Goal: Task Accomplishment & Management: Use online tool/utility

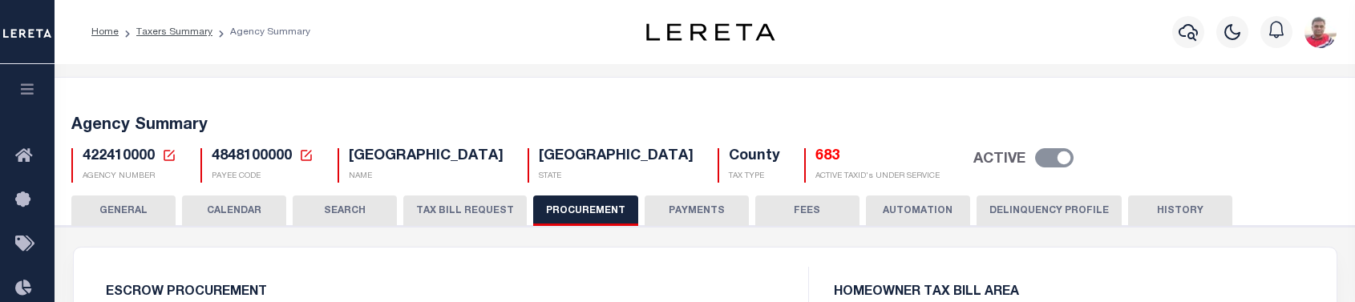
select select "1"
select select "3"
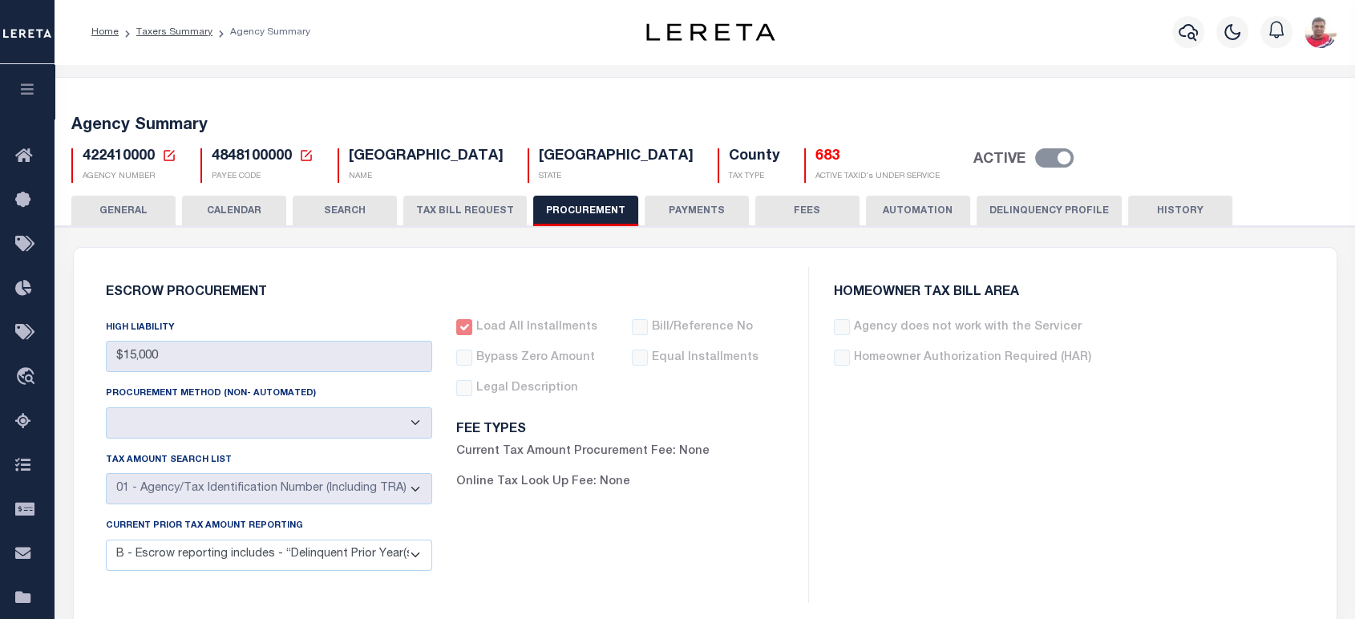
scroll to position [267, 0]
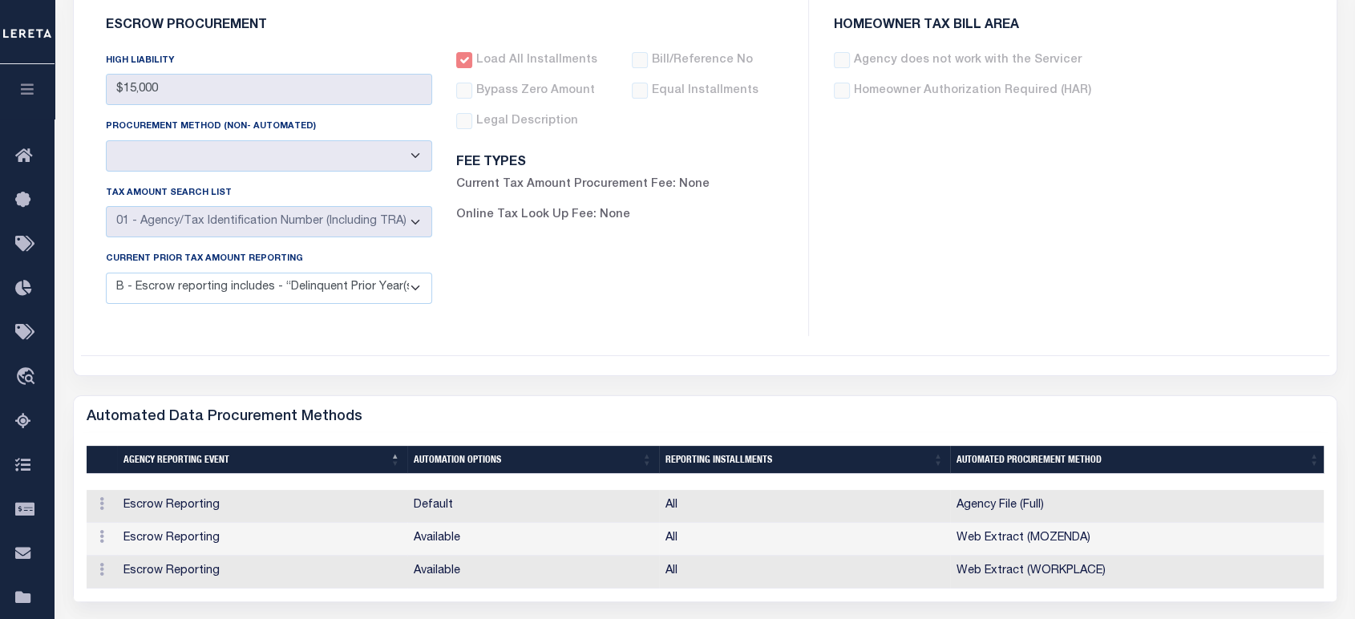
click at [541, 302] on div "Escrow Procurement HIGH LIABILITY $15,000 PROCUREMENT METHOD (Non- Automated) A…" at bounding box center [444, 168] width 703 height 336
click at [453, 302] on div "Load All Installments Bypass Zero Amount" at bounding box center [619, 184] width 351 height 265
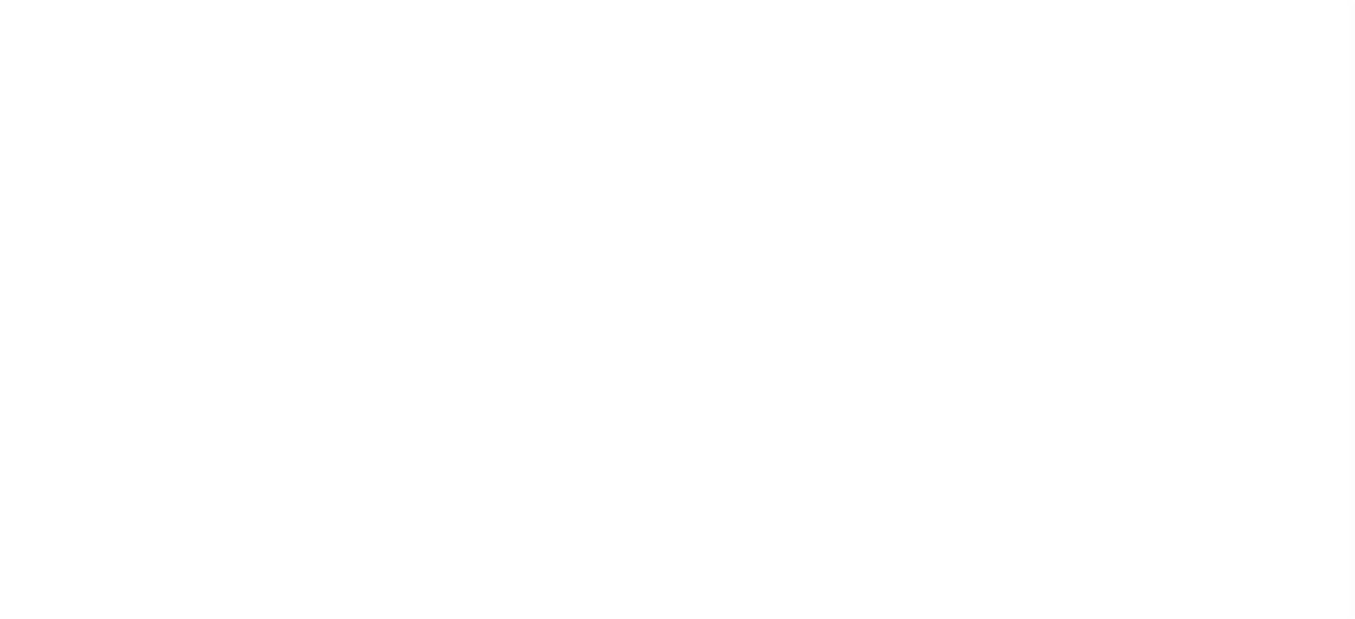
select select
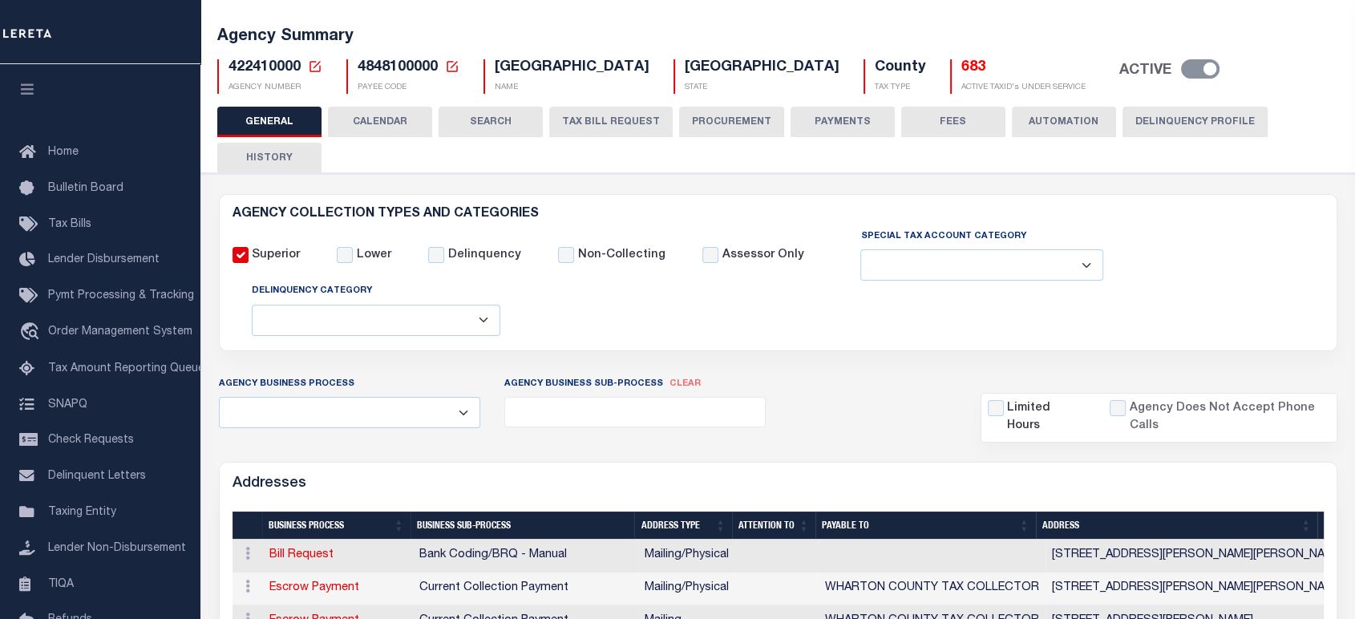
click at [735, 120] on button "PROCUREMENT" at bounding box center [731, 122] width 105 height 30
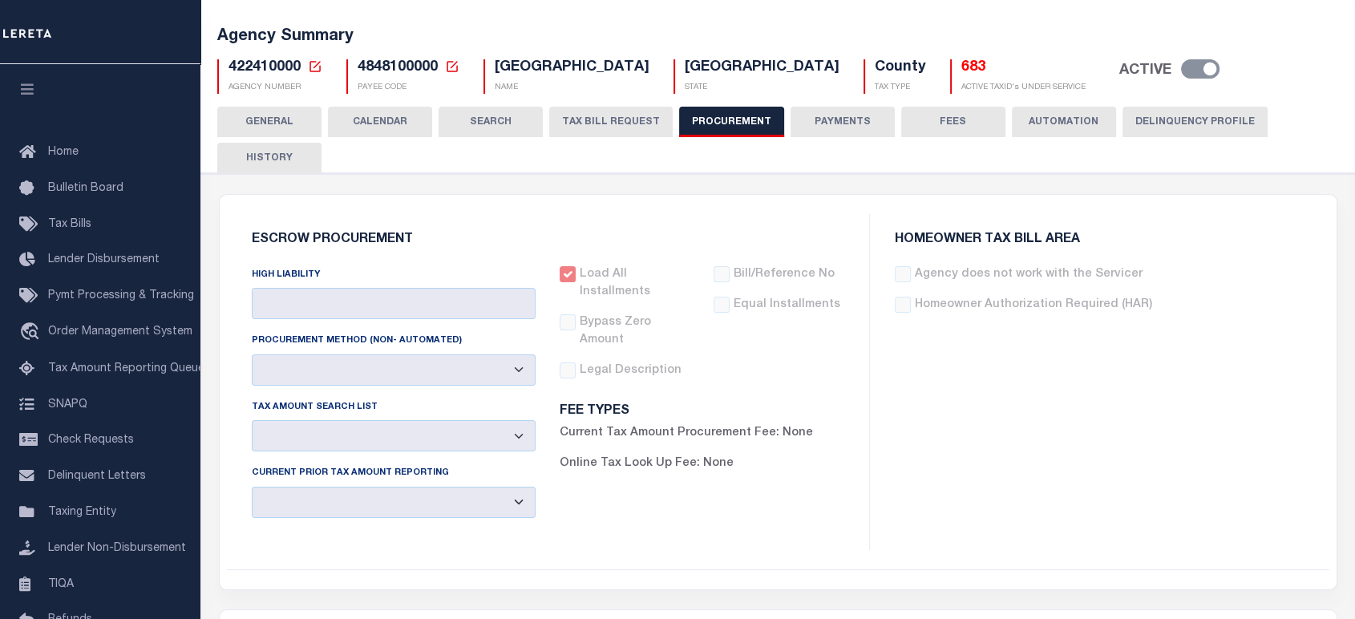
type input "$15,000"
select select "1"
select select "3"
checkbox input "true"
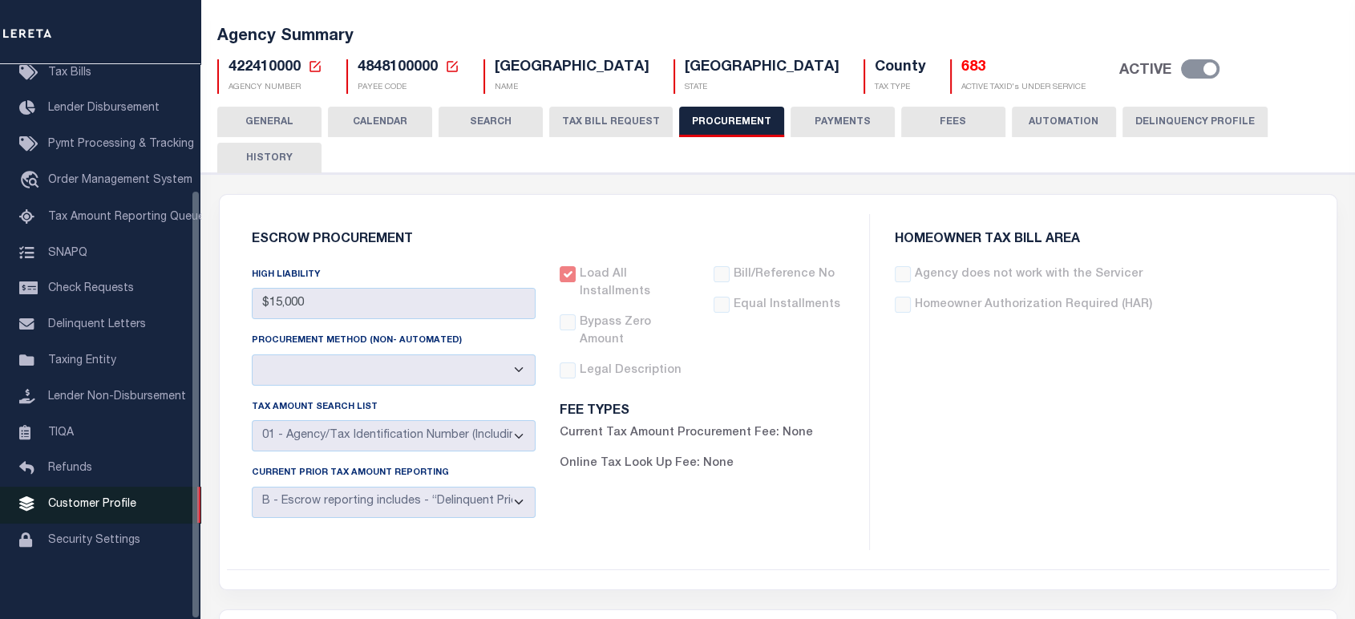
scroll to position [267, 0]
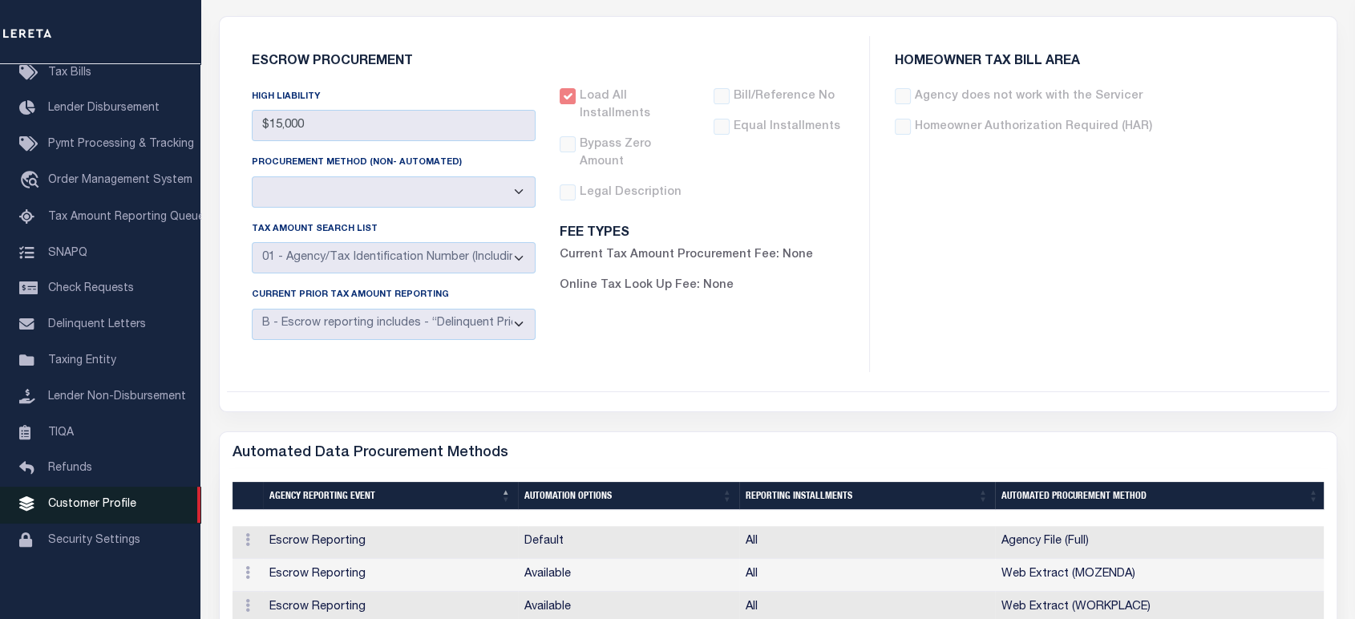
drag, startPoint x: 70, startPoint y: 505, endPoint x: 389, endPoint y: 159, distance: 471.1
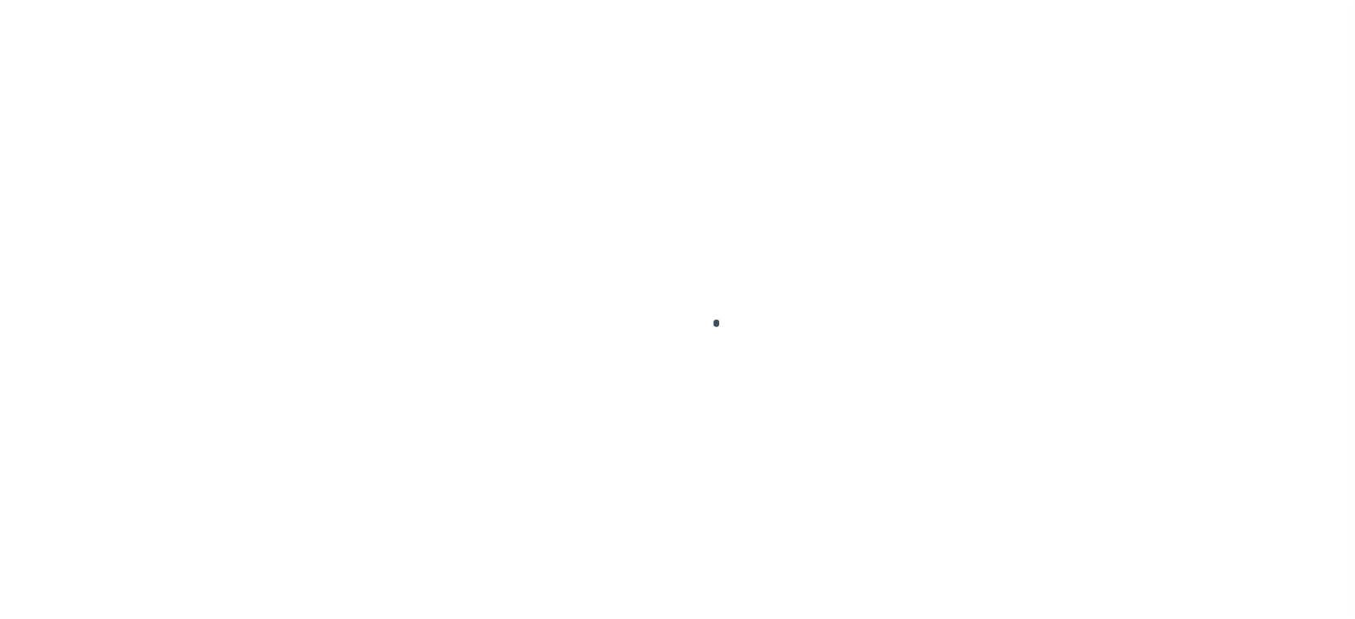
scroll to position [163, 0]
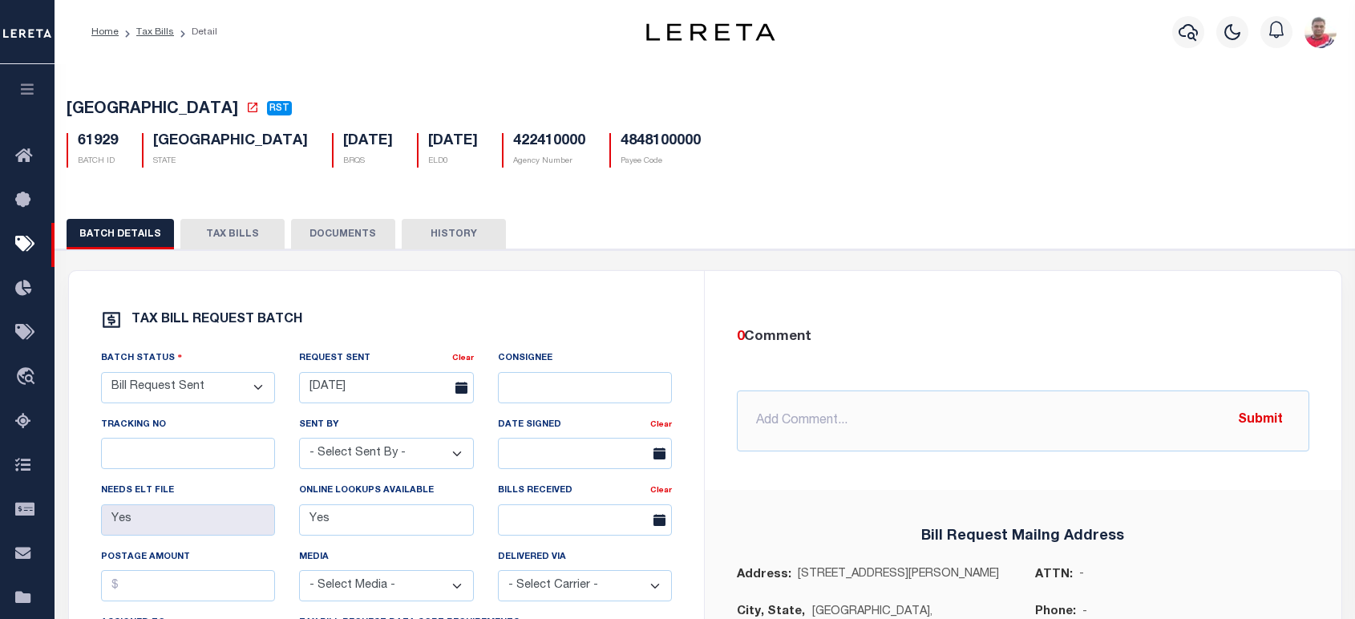
select select "RST"
select select "22"
select select "3"
